Goal: Information Seeking & Learning: Learn about a topic

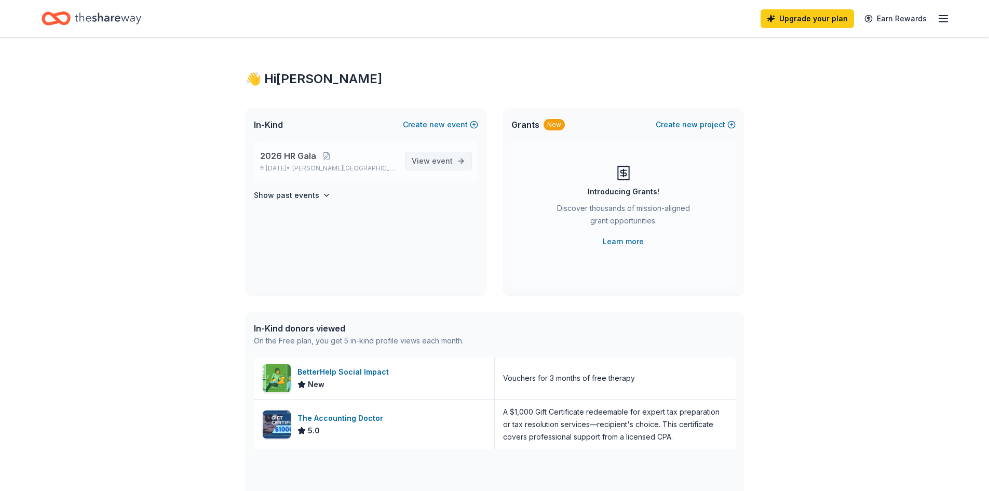
click at [420, 160] on span "View event" at bounding box center [432, 161] width 41 height 12
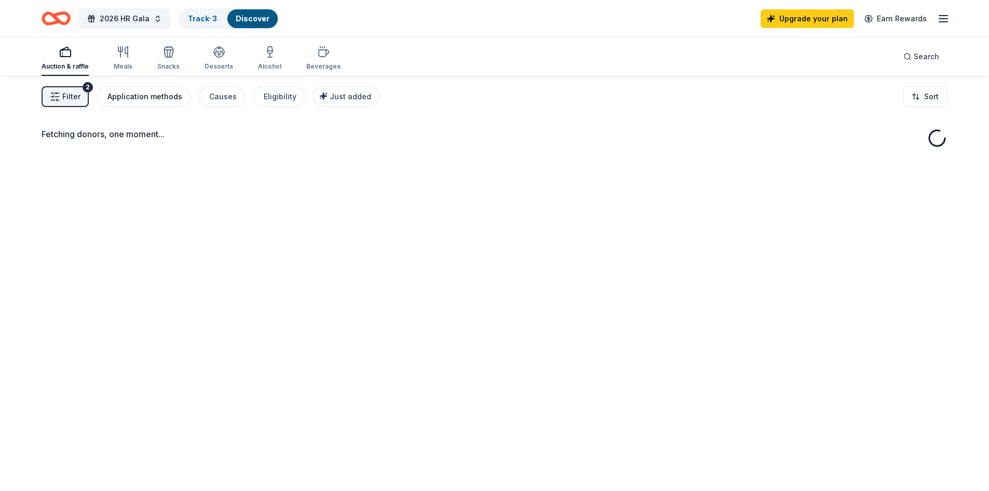
click at [174, 97] on div "Application methods" at bounding box center [144, 96] width 75 height 12
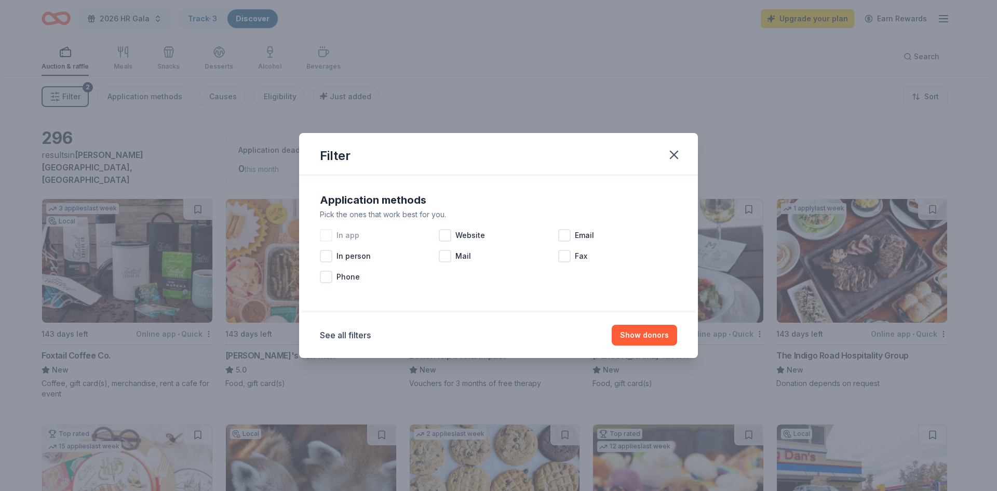
click at [346, 236] on span "In app" at bounding box center [347, 235] width 23 height 12
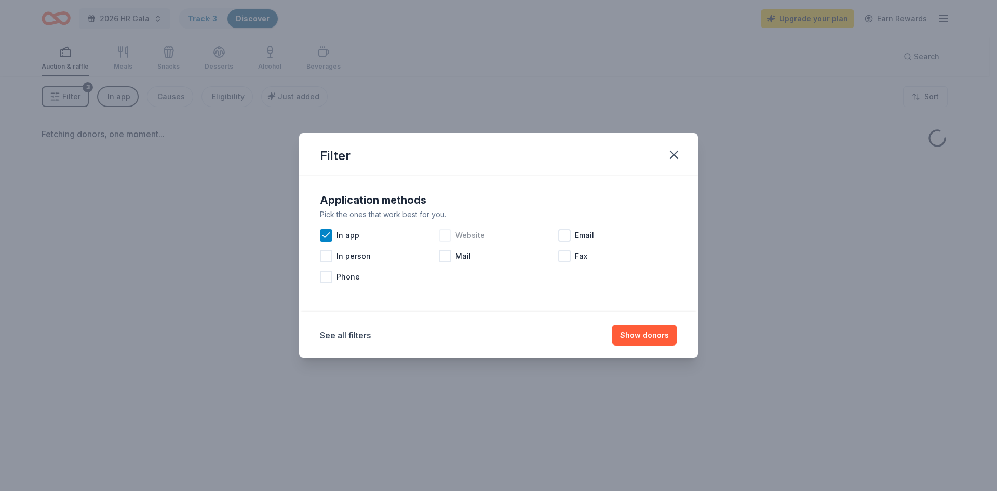
click at [456, 236] on span "Website" at bounding box center [470, 235] width 30 height 12
click at [656, 335] on button "Show donors" at bounding box center [644, 334] width 65 height 21
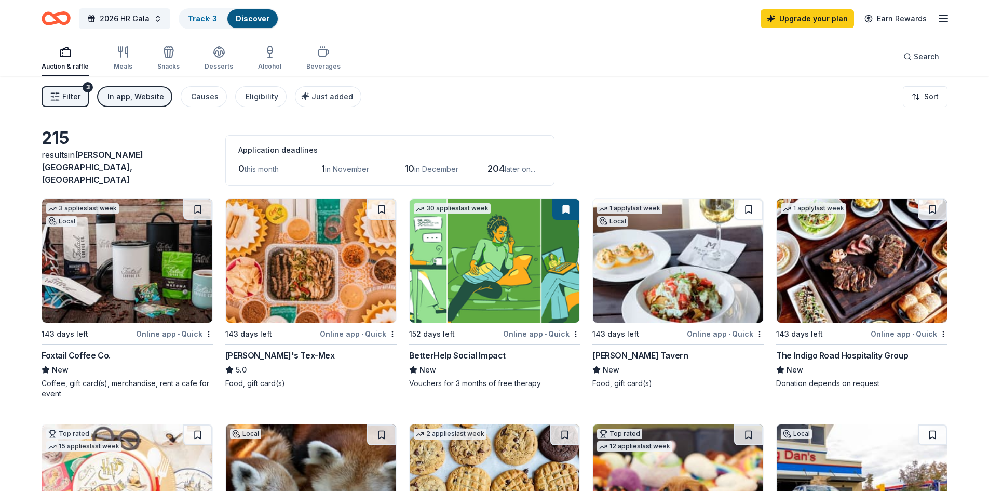
click at [325, 163] on span "1" at bounding box center [323, 168] width 4 height 11
click at [70, 93] on span "Filter" at bounding box center [71, 96] width 18 height 12
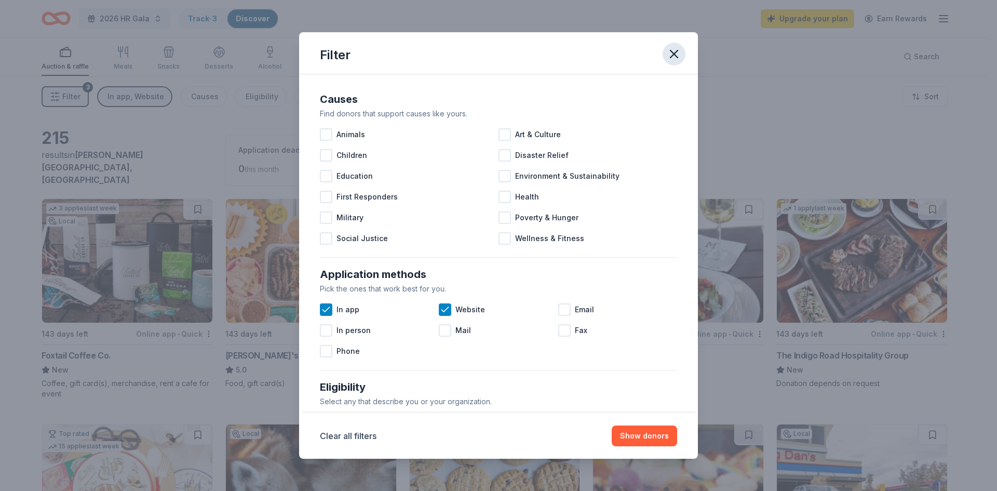
click at [680, 53] on icon "button" at bounding box center [674, 54] width 15 height 15
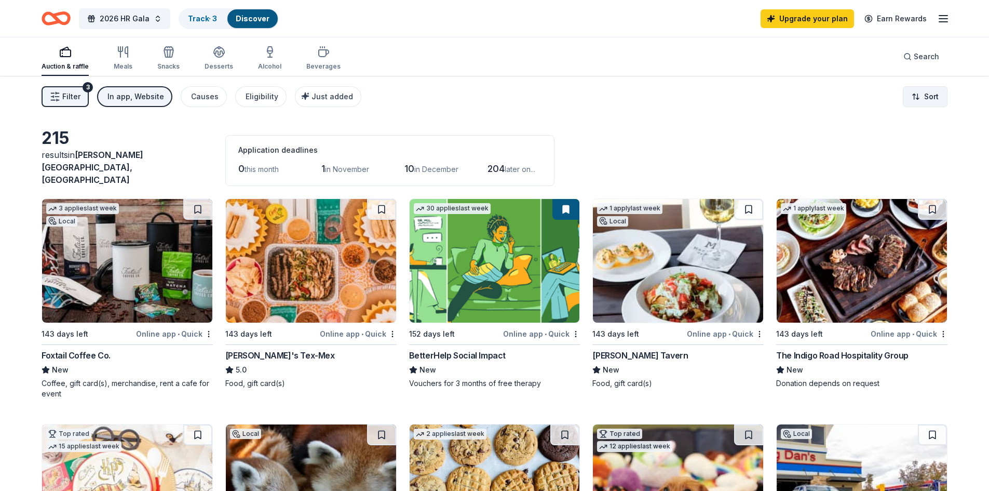
click at [929, 92] on html "2026 HR Gala Track · 3 Discover Upgrade your plan Earn Rewards Auction & raffle…" at bounding box center [494, 245] width 989 height 491
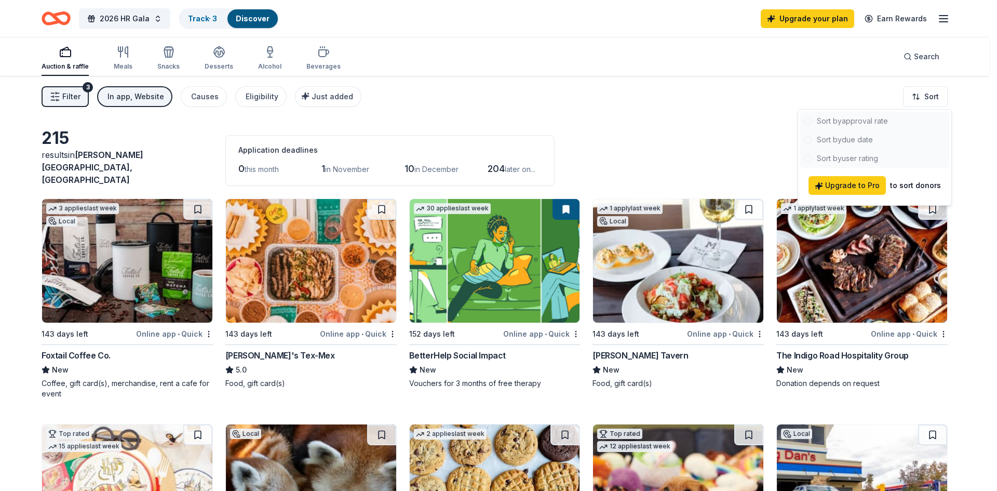
click at [561, 104] on html "2026 HR Gala Track · 3 Discover Upgrade your plan Earn Rewards Auction & raffle…" at bounding box center [498, 245] width 997 height 491
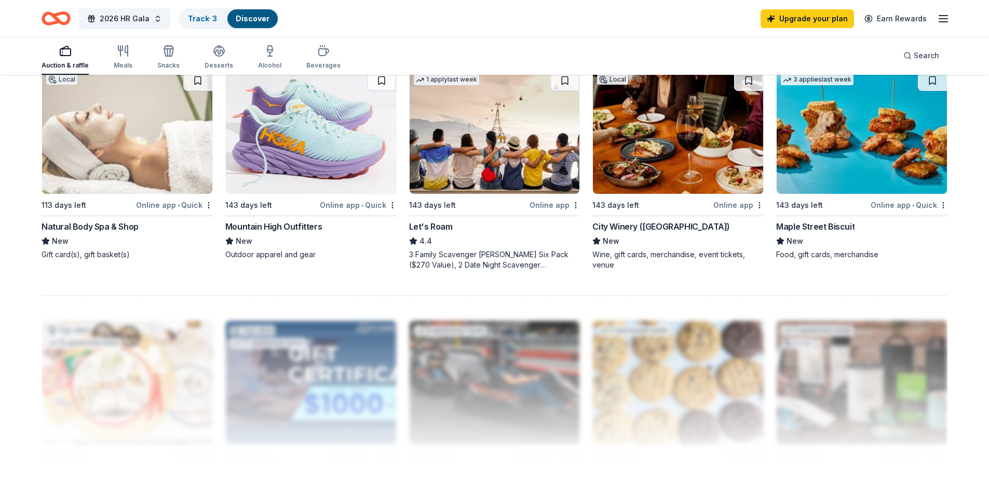
scroll to position [934, 0]
